Goal: Complete application form

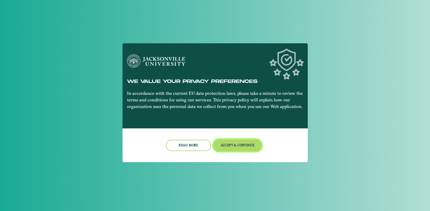
click at [249, 147] on button "Accept & Continue" at bounding box center [238, 145] width 48 height 11
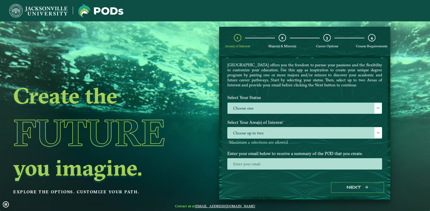
scroll to position [19, 0]
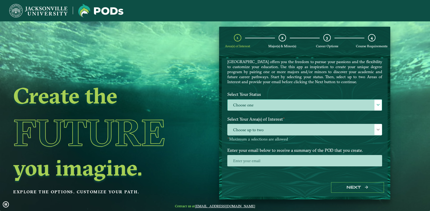
click at [376, 103] on span at bounding box center [378, 105] width 4 height 4
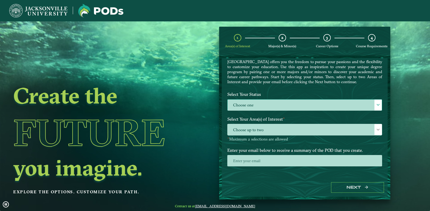
scroll to position [3, 22]
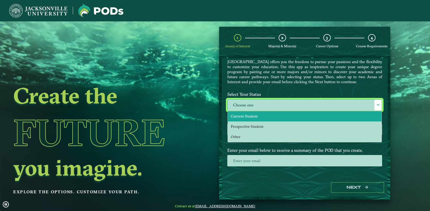
click at [349, 116] on li "Current Student" at bounding box center [305, 116] width 154 height 10
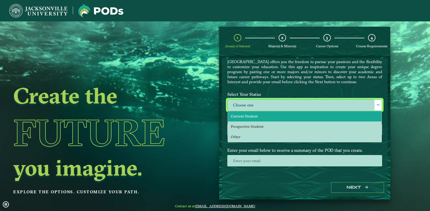
select select "[object Object]"
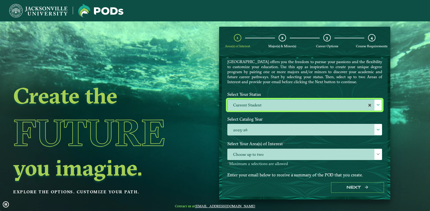
click at [372, 103] on label "Current Student" at bounding box center [305, 105] width 154 height 11
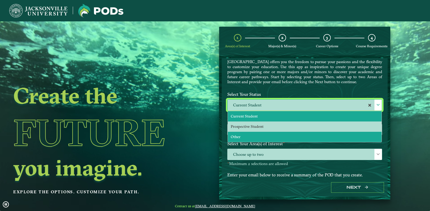
click at [361, 133] on li "Other" at bounding box center [305, 137] width 154 height 10
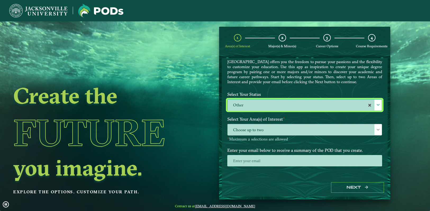
click at [376, 131] on span at bounding box center [378, 130] width 4 height 4
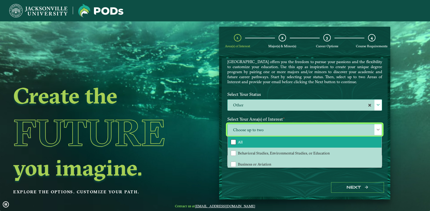
click at [234, 142] on div "All" at bounding box center [233, 142] width 5 height 5
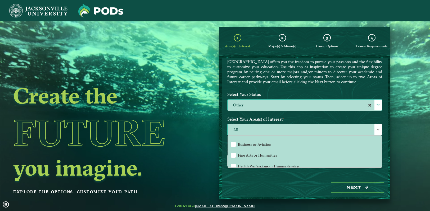
scroll to position [20, 0]
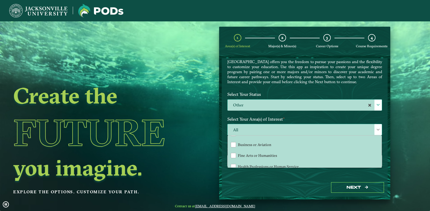
click at [376, 130] on span at bounding box center [378, 130] width 4 height 4
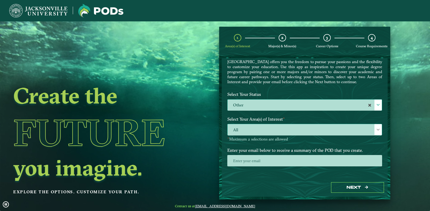
click at [375, 131] on div at bounding box center [378, 129] width 7 height 11
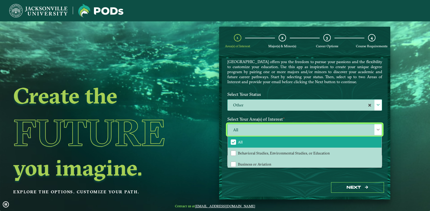
click at [234, 140] on span "All" at bounding box center [233, 142] width 5 height 5
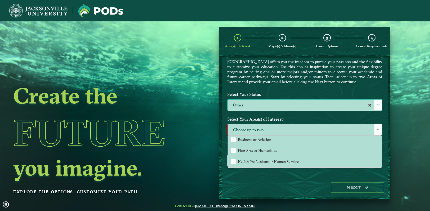
scroll to position [35, 0]
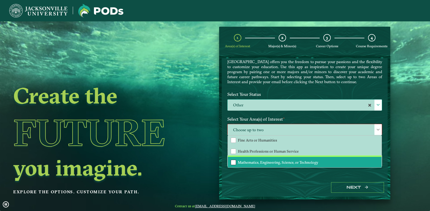
click at [232, 161] on div "Mathematics, Engineering, Science, or Technology" at bounding box center [233, 162] width 5 height 5
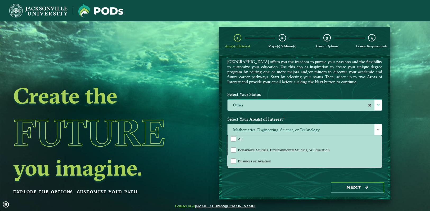
scroll to position [0, 0]
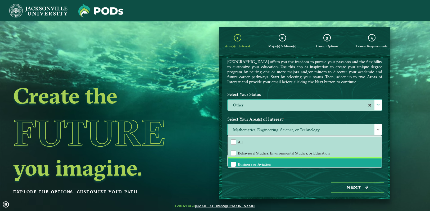
click at [234, 162] on div "Business or Aviation" at bounding box center [233, 164] width 5 height 5
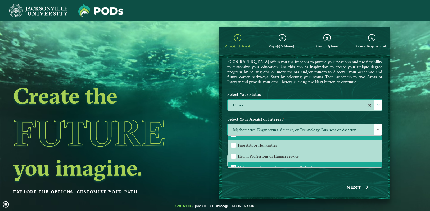
scroll to position [35, 0]
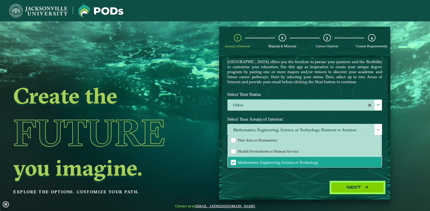
click at [356, 189] on button "Next" at bounding box center [357, 188] width 53 height 11
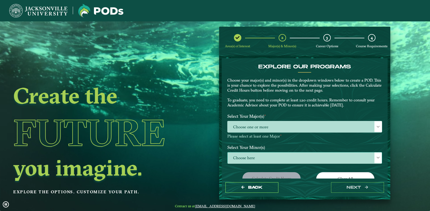
scroll to position [0, 0]
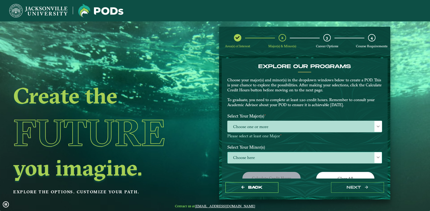
click at [377, 157] on span at bounding box center [378, 158] width 4 height 4
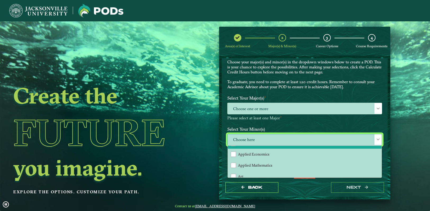
scroll to position [21, 0]
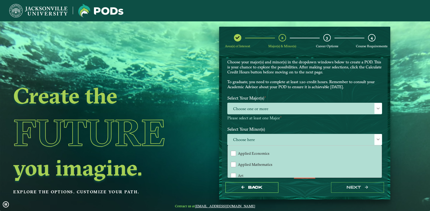
drag, startPoint x: 387, startPoint y: 140, endPoint x: 386, endPoint y: 146, distance: 5.6
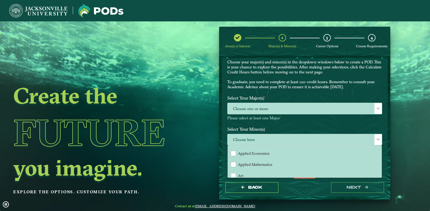
click at [387, 148] on form "EXPLORE OUR PROGRAMS Choose your major(s) and minor(s) in the dropdown windows …" at bounding box center [304, 128] width 171 height 144
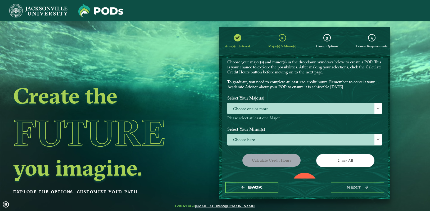
drag, startPoint x: 386, startPoint y: 146, endPoint x: 382, endPoint y: 152, distance: 7.1
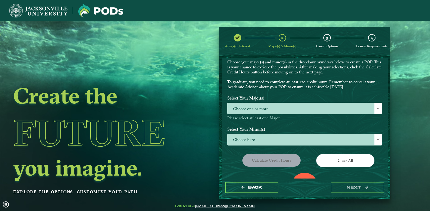
click at [386, 152] on div "EXPLORE OUR PROGRAMS Choose your major(s) and minor(s) in the dropdown windows …" at bounding box center [305, 118] width 166 height 120
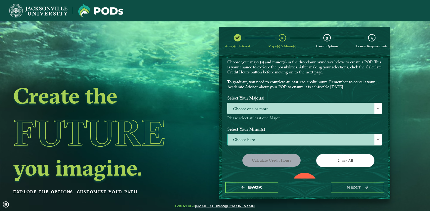
click at [377, 143] on div at bounding box center [378, 139] width 7 height 11
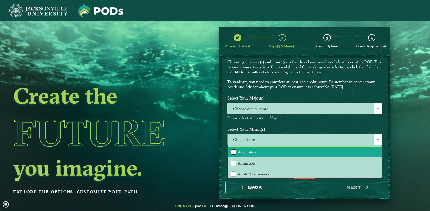
click at [234, 153] on div "Accounting" at bounding box center [233, 152] width 5 height 5
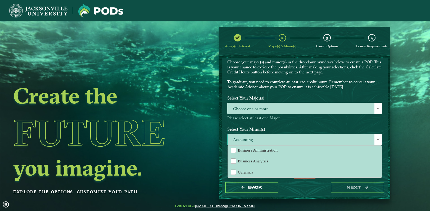
scroll to position [88, 0]
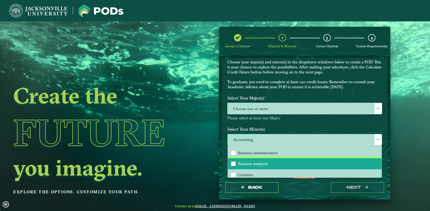
click at [235, 161] on div "Business Analytics" at bounding box center [233, 163] width 5 height 5
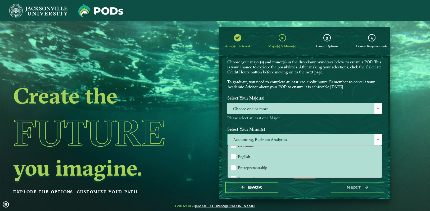
scroll to position [222, 0]
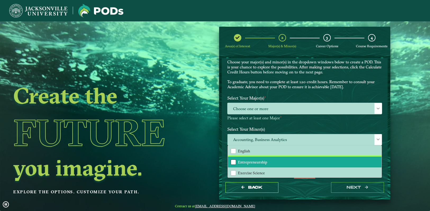
click at [234, 160] on div "Entrepreneurship" at bounding box center [233, 162] width 5 height 5
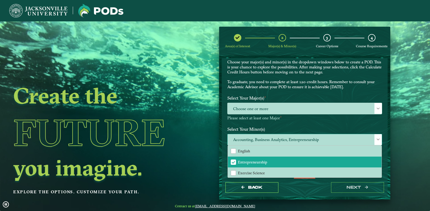
click at [379, 161] on div "Accounting Animation Applied Economics Applied Mathematics Art Aviation Managem…" at bounding box center [305, 162] width 154 height 32
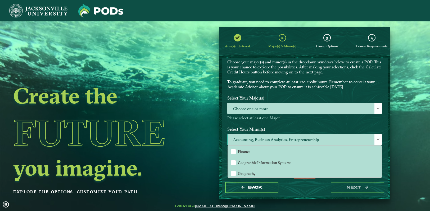
scroll to position [271, 0]
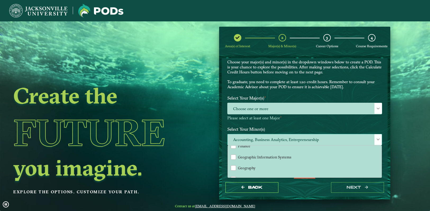
drag, startPoint x: 379, startPoint y: 162, endPoint x: 378, endPoint y: 155, distance: 7.3
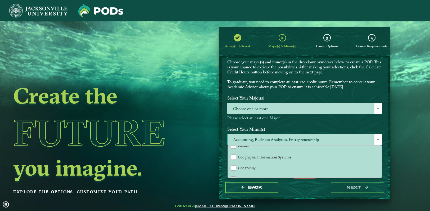
click at [378, 155] on div "Accounting Animation Applied Economics Applied Mathematics Art Aviation Managem…" at bounding box center [305, 162] width 154 height 32
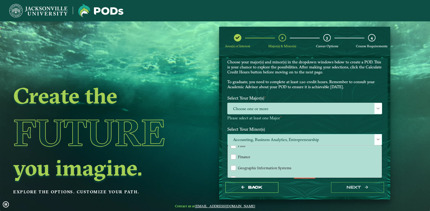
scroll to position [252, 0]
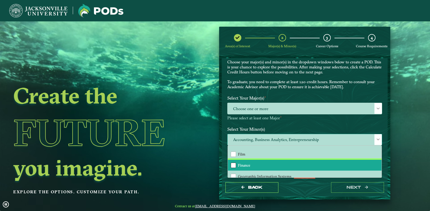
click at [233, 163] on div "Finance" at bounding box center [233, 165] width 5 height 5
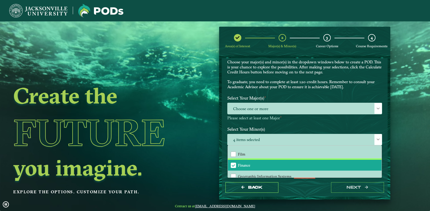
drag, startPoint x: 379, startPoint y: 161, endPoint x: 379, endPoint y: 164, distance: 3.0
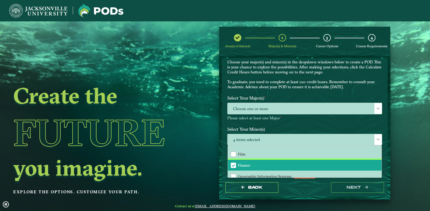
click at [379, 164] on div "EXPLORE OUR PROGRAMS Choose your major(s) and minor(s) in the dropdown windows …" at bounding box center [304, 132] width 155 height 172
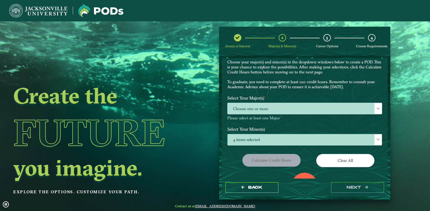
click at [376, 143] on div at bounding box center [378, 139] width 7 height 11
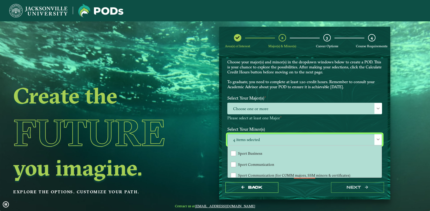
scroll to position [501, 0]
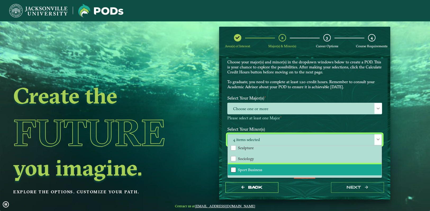
click at [235, 168] on div "Sport Business" at bounding box center [233, 170] width 5 height 5
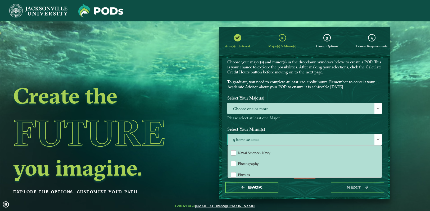
scroll to position [419, 0]
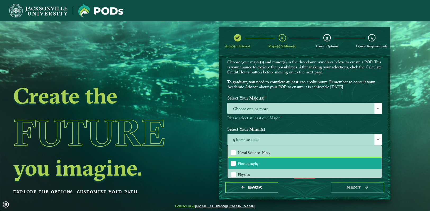
click at [234, 161] on div "Photography" at bounding box center [233, 163] width 5 height 5
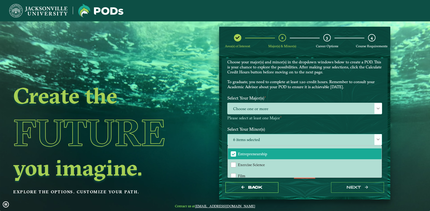
scroll to position [222, 0]
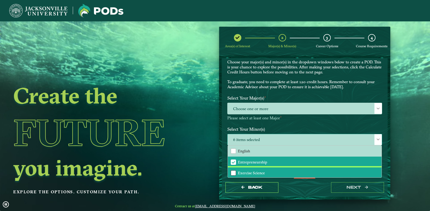
click at [232, 171] on div "Exercise Science" at bounding box center [233, 173] width 5 height 5
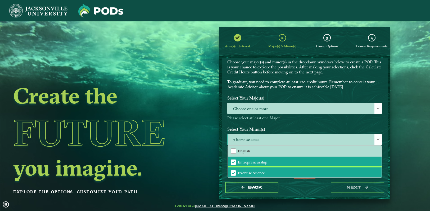
click at [378, 157] on div "Accounting Animation Applied Economics Applied Mathematics Art Aviation Managem…" at bounding box center [305, 162] width 154 height 32
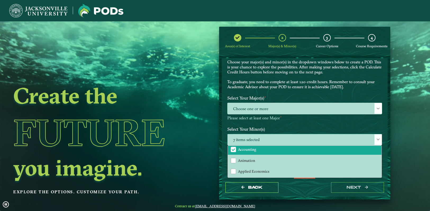
scroll to position [0, 0]
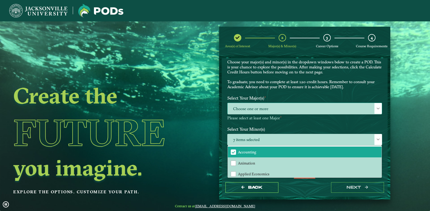
click at [376, 109] on span at bounding box center [378, 109] width 4 height 4
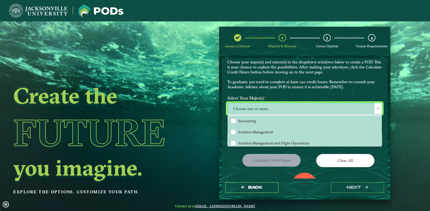
scroll to position [3, 22]
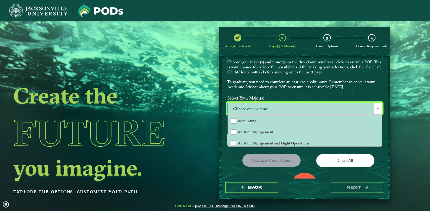
drag, startPoint x: 379, startPoint y: 118, endPoint x: 379, endPoint y: 122, distance: 4.0
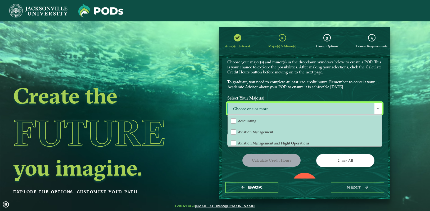
click at [379, 123] on div "Accounting Aviation Management Aviation Management and Flight Operations Bioche…" at bounding box center [305, 131] width 154 height 32
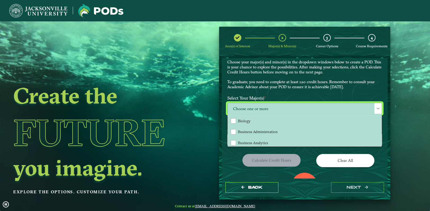
scroll to position [57, 0]
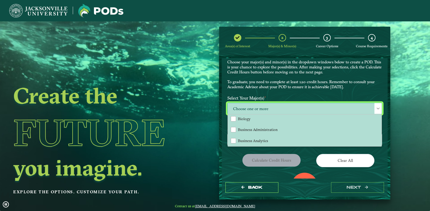
click at [379, 122] on div "Accounting Aviation Management Aviation Management and Flight Operations Bioche…" at bounding box center [305, 131] width 154 height 32
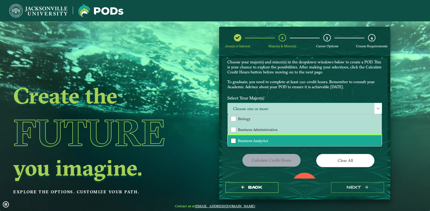
click at [232, 141] on div "Business Analytics" at bounding box center [233, 140] width 5 height 5
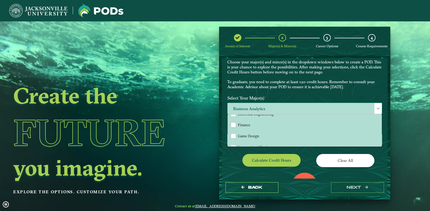
scroll to position [142, 0]
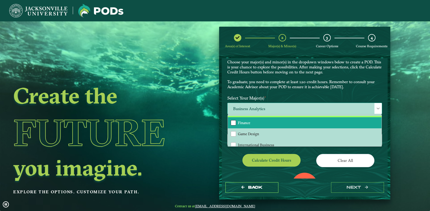
click at [234, 123] on div "Finance" at bounding box center [233, 122] width 5 height 5
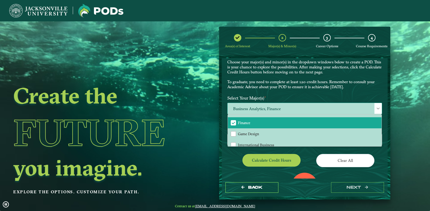
click at [379, 126] on label "Select Your Minor(s)" at bounding box center [304, 129] width 163 height 10
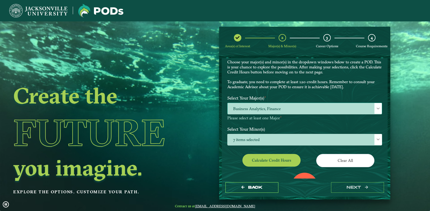
click at [376, 110] on span at bounding box center [378, 109] width 4 height 4
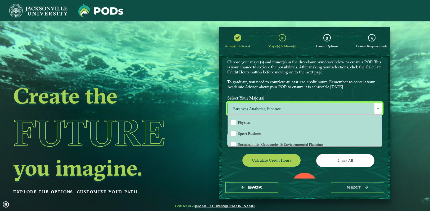
scroll to position [215, 0]
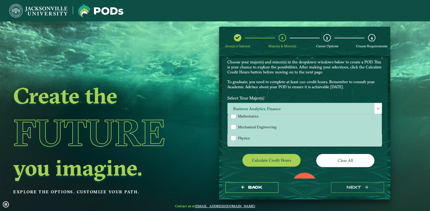
click at [379, 132] on div "Accounting Aviation Management Aviation Management and Flight Operations Bioche…" at bounding box center [305, 131] width 154 height 32
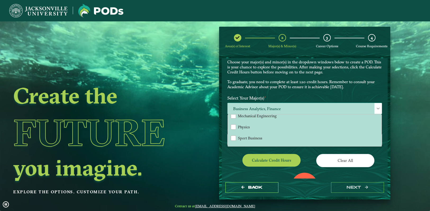
scroll to position [244, 0]
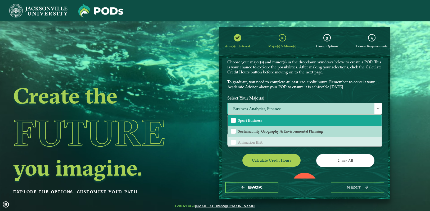
click at [235, 119] on div "Sport Business" at bounding box center [233, 120] width 5 height 5
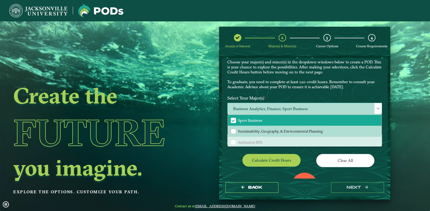
drag, startPoint x: 383, startPoint y: 129, endPoint x: 379, endPoint y: 132, distance: 4.7
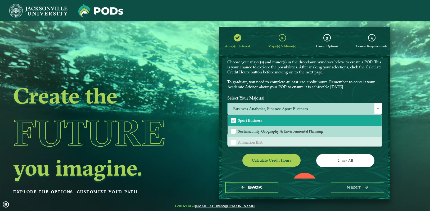
click at [380, 132] on label "Select Your Minor(s)" at bounding box center [304, 129] width 163 height 10
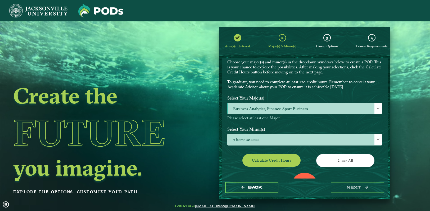
click at [376, 108] on span at bounding box center [378, 109] width 4 height 4
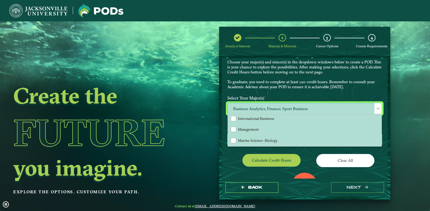
scroll to position [170, 0]
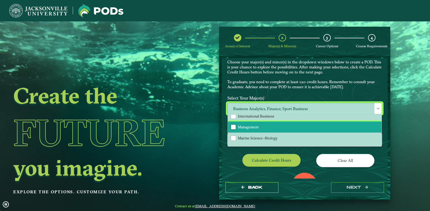
click at [233, 126] on div "Management" at bounding box center [233, 127] width 5 height 5
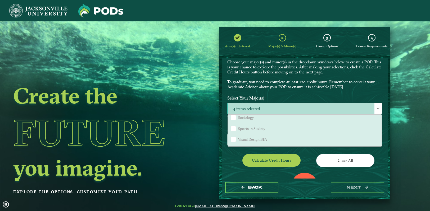
scroll to position [460, 0]
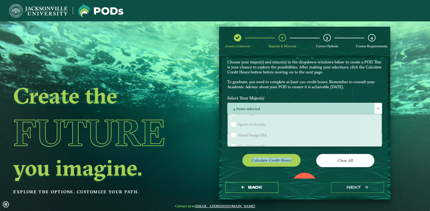
click at [386, 151] on form "EXPLORE OUR PROGRAMS Choose your major(s) and minor(s) in the dropdown windows …" at bounding box center [304, 128] width 171 height 144
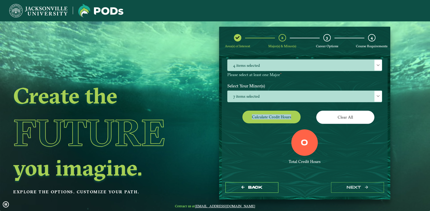
scroll to position [63, 0]
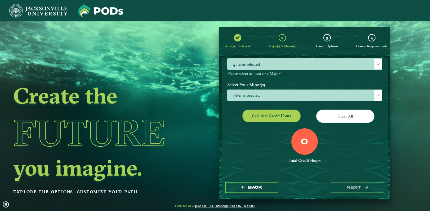
click at [299, 147] on div "0" at bounding box center [304, 142] width 26 height 26
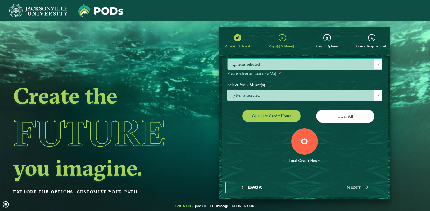
click at [375, 67] on div at bounding box center [378, 64] width 7 height 11
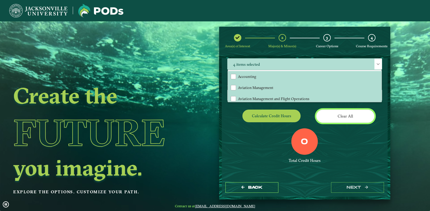
click at [346, 116] on button "Clear All" at bounding box center [345, 116] width 58 height 13
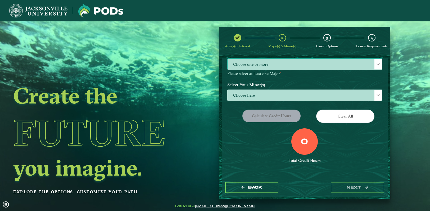
click at [376, 63] on span at bounding box center [378, 64] width 4 height 4
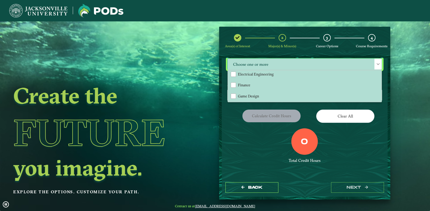
scroll to position [128, 0]
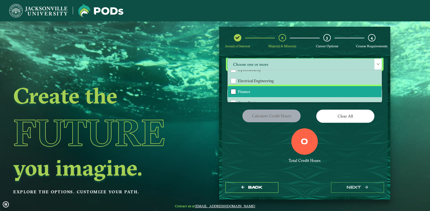
click at [233, 89] on div "Finance" at bounding box center [233, 91] width 5 height 5
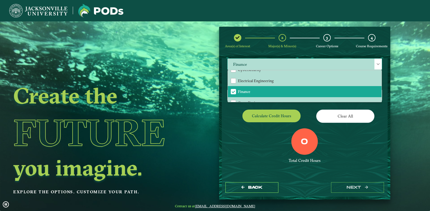
click at [379, 83] on div "Accounting Aviation Management Aviation Management and Flight Operations Bioche…" at bounding box center [305, 86] width 154 height 32
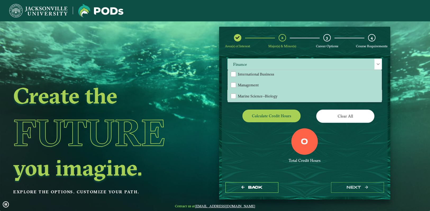
scroll to position [161, 0]
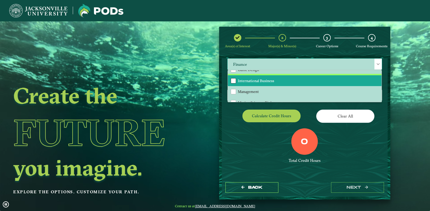
click at [232, 80] on div "International Business" at bounding box center [233, 80] width 5 height 5
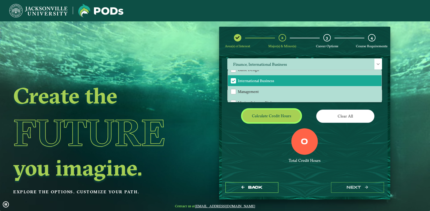
click at [286, 116] on button "Calculate credit hours" at bounding box center [271, 116] width 58 height 12
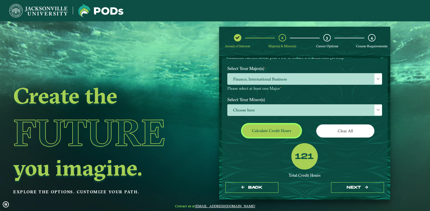
scroll to position [47, 0]
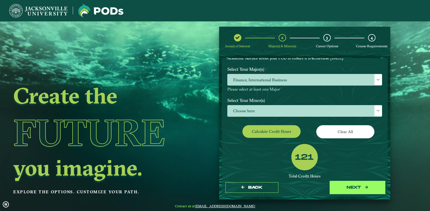
click at [352, 188] on button "next" at bounding box center [357, 188] width 53 height 11
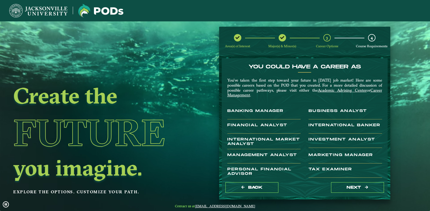
scroll to position [8, 0]
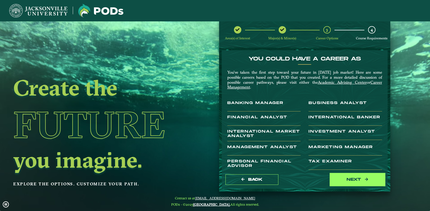
click at [357, 180] on button "next" at bounding box center [357, 180] width 53 height 11
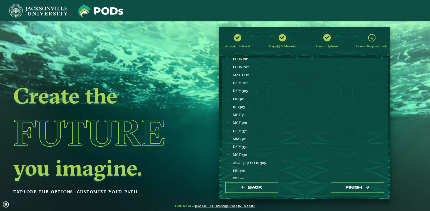
scroll to position [249, 0]
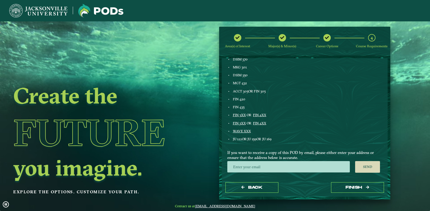
click at [198, 134] on ngx-dashboard "Create the Future you imagine. Explore the options. Customize your path. Area(s…" at bounding box center [215, 113] width 430 height 173
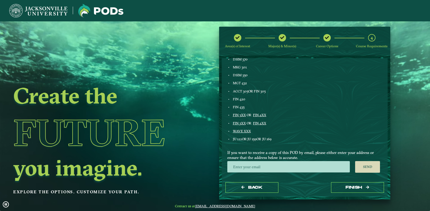
click at [406, 116] on ngx-dashboard "Create the Future you imagine. Explore the options. Customize your path. Area(s…" at bounding box center [215, 113] width 430 height 173
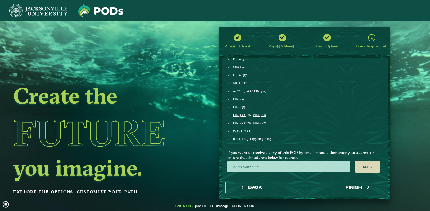
scroll to position [8, 0]
